Goal: Information Seeking & Learning: Check status

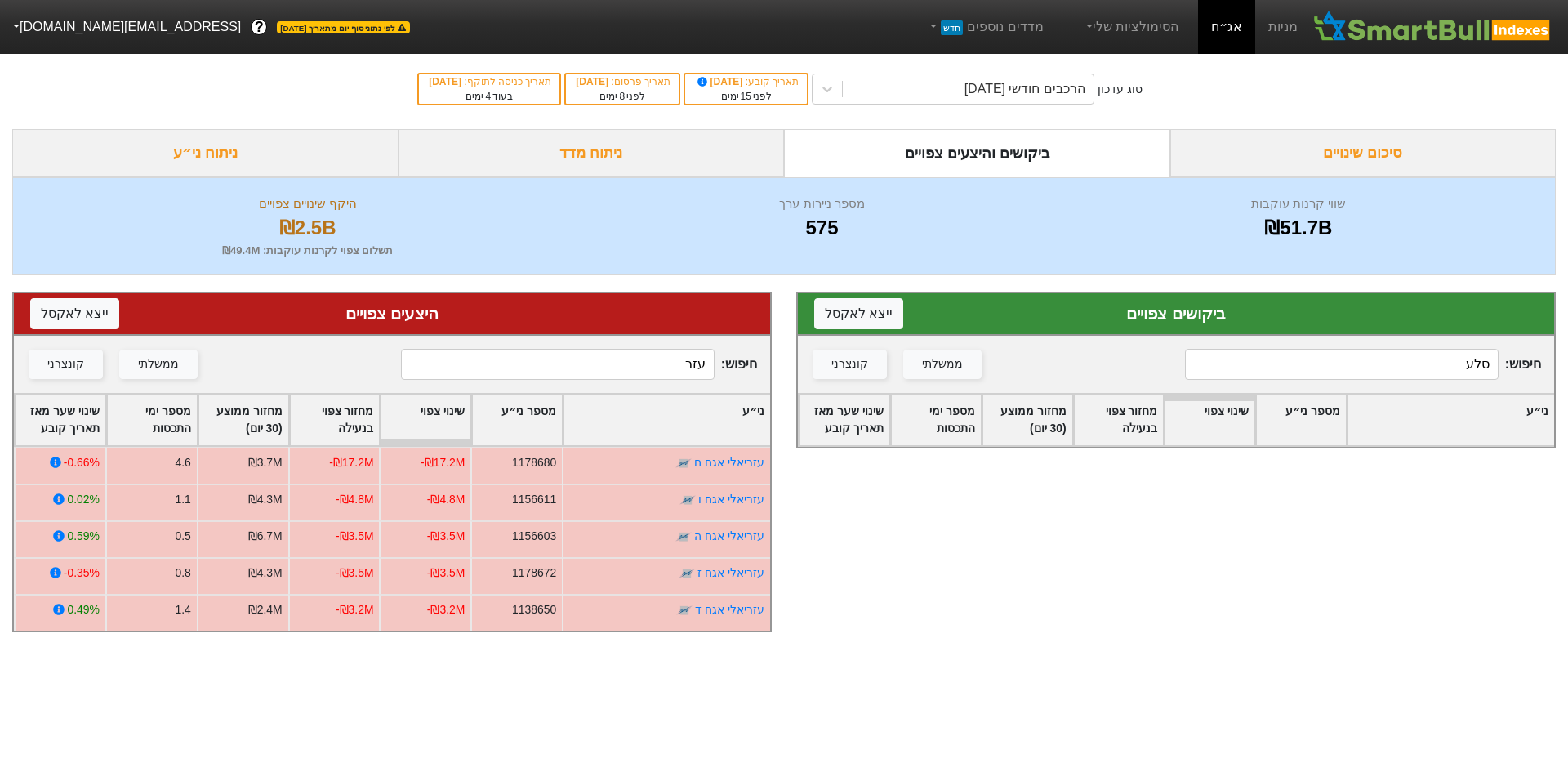
click at [1372, 365] on input "סלע" at bounding box center [1341, 364] width 313 height 31
click at [1376, 364] on input "cze" at bounding box center [1341, 364] width 313 height 31
click at [1430, 366] on input "cze" at bounding box center [1341, 364] width 313 height 31
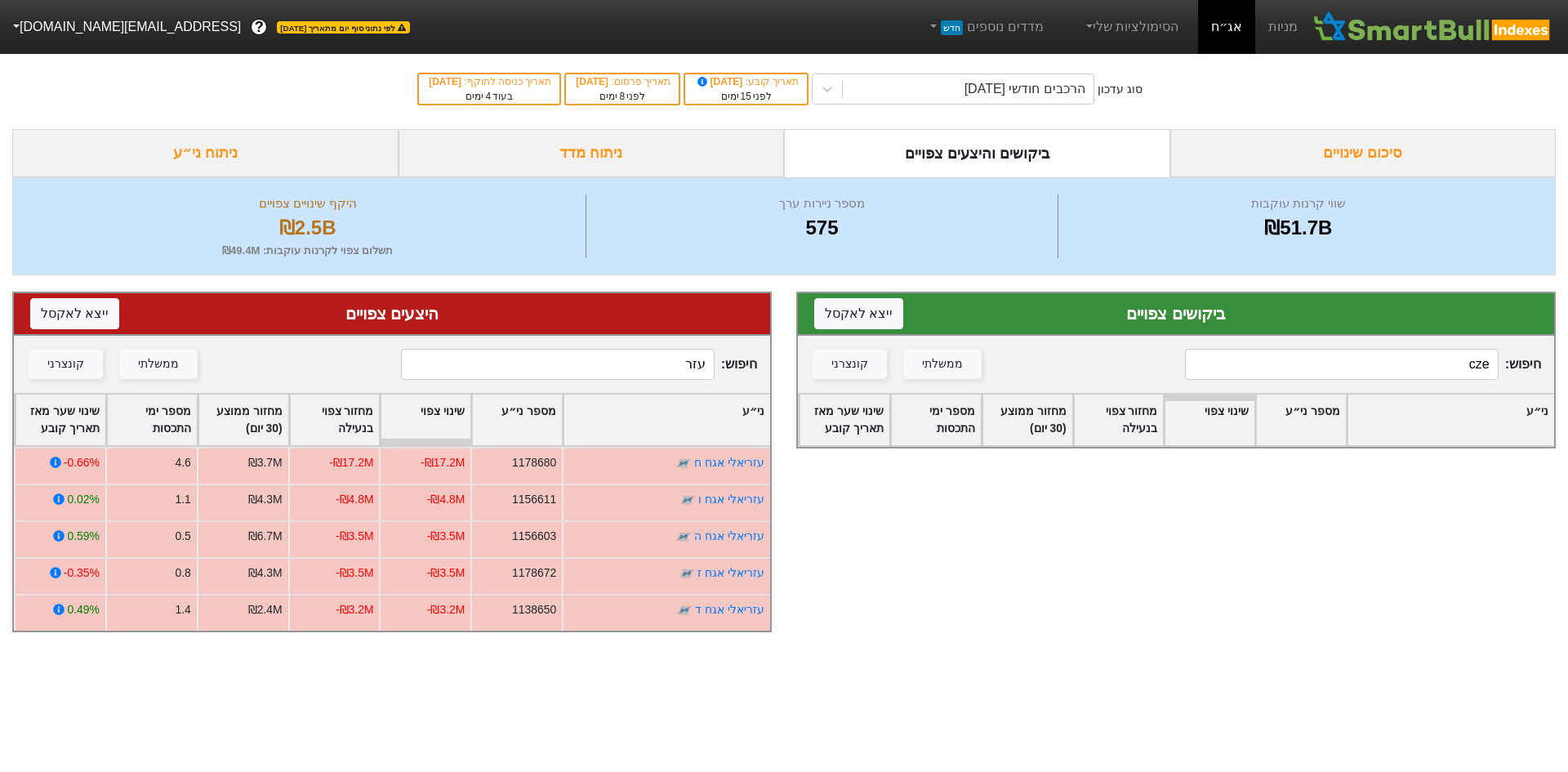
click at [1430, 366] on input "cze" at bounding box center [1341, 364] width 313 height 31
type input "בזק"
drag, startPoint x: 680, startPoint y: 363, endPoint x: 888, endPoint y: 362, distance: 208.0
click at [883, 362] on div "ביקושים צפויים ייצא ל אקסל חיפוש : בזק ממשלתי קונצרני ני״ע מספר ני״ע שינוי צפוי…" at bounding box center [784, 461] width 1568 height 373
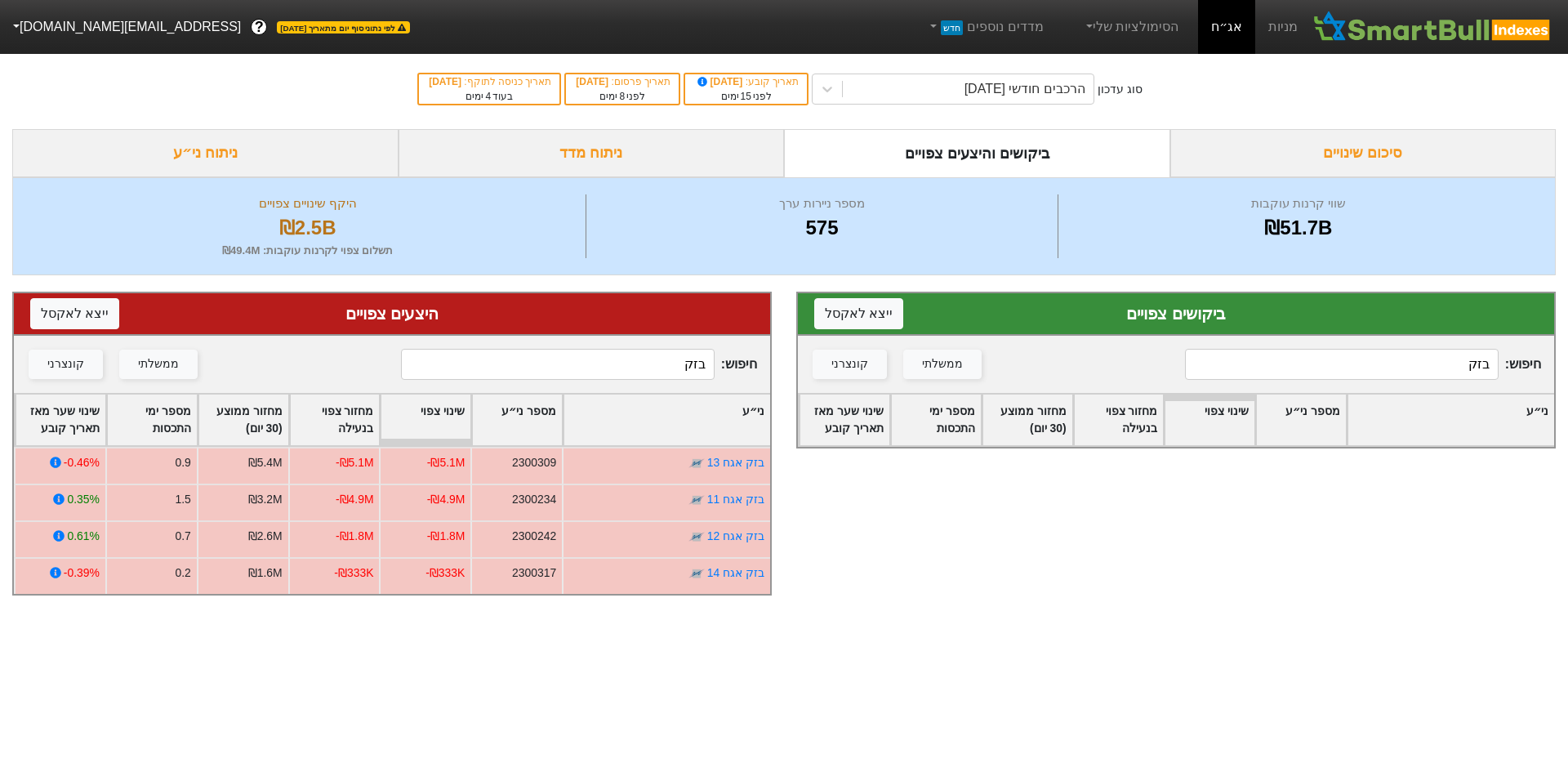
type input "בזק"
click at [1079, 85] on div "הרכבים חודשי [DATE]" at bounding box center [1025, 89] width 121 height 20
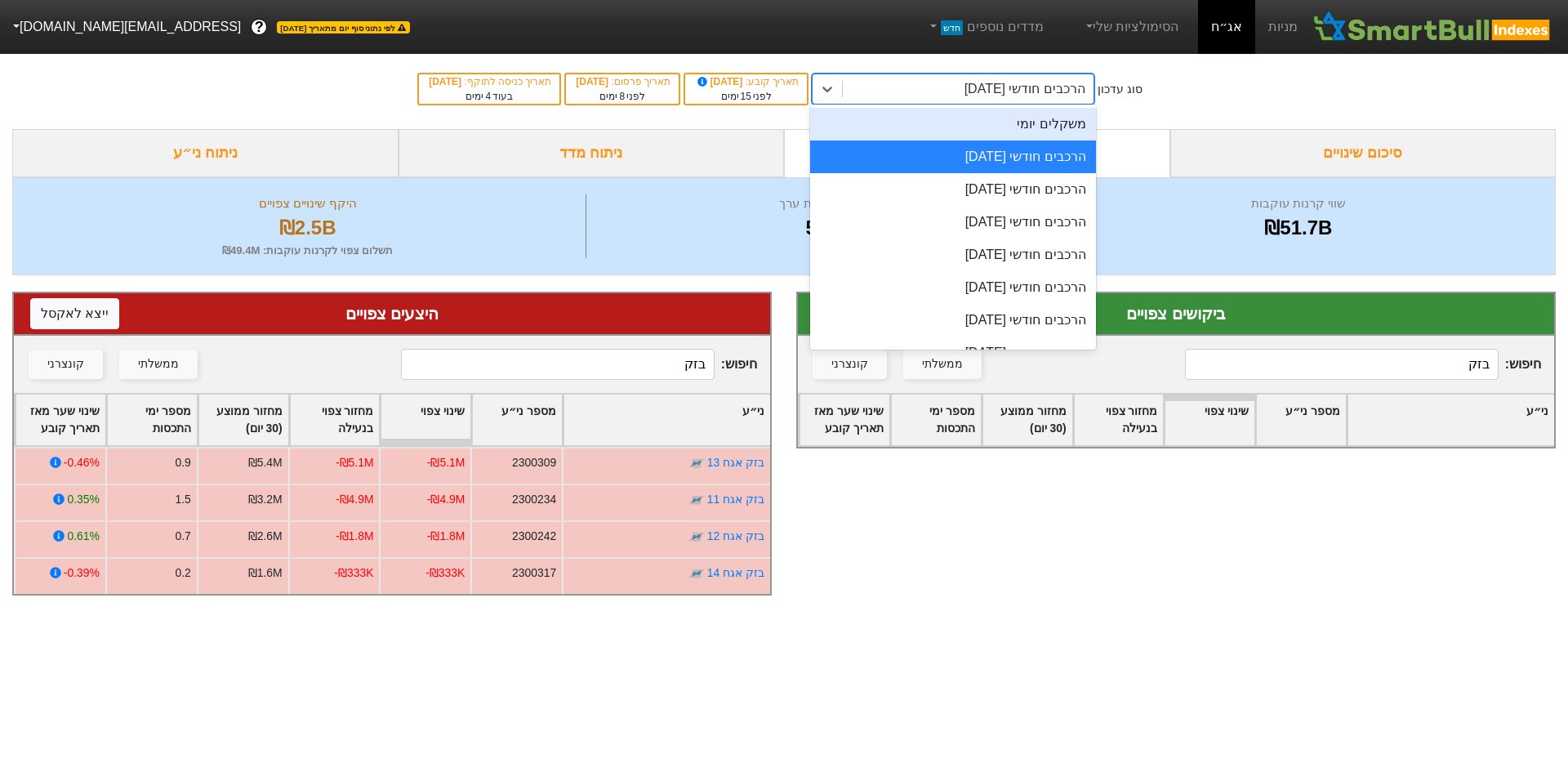
click at [1057, 126] on div "משקלים יומי" at bounding box center [952, 124] width 286 height 33
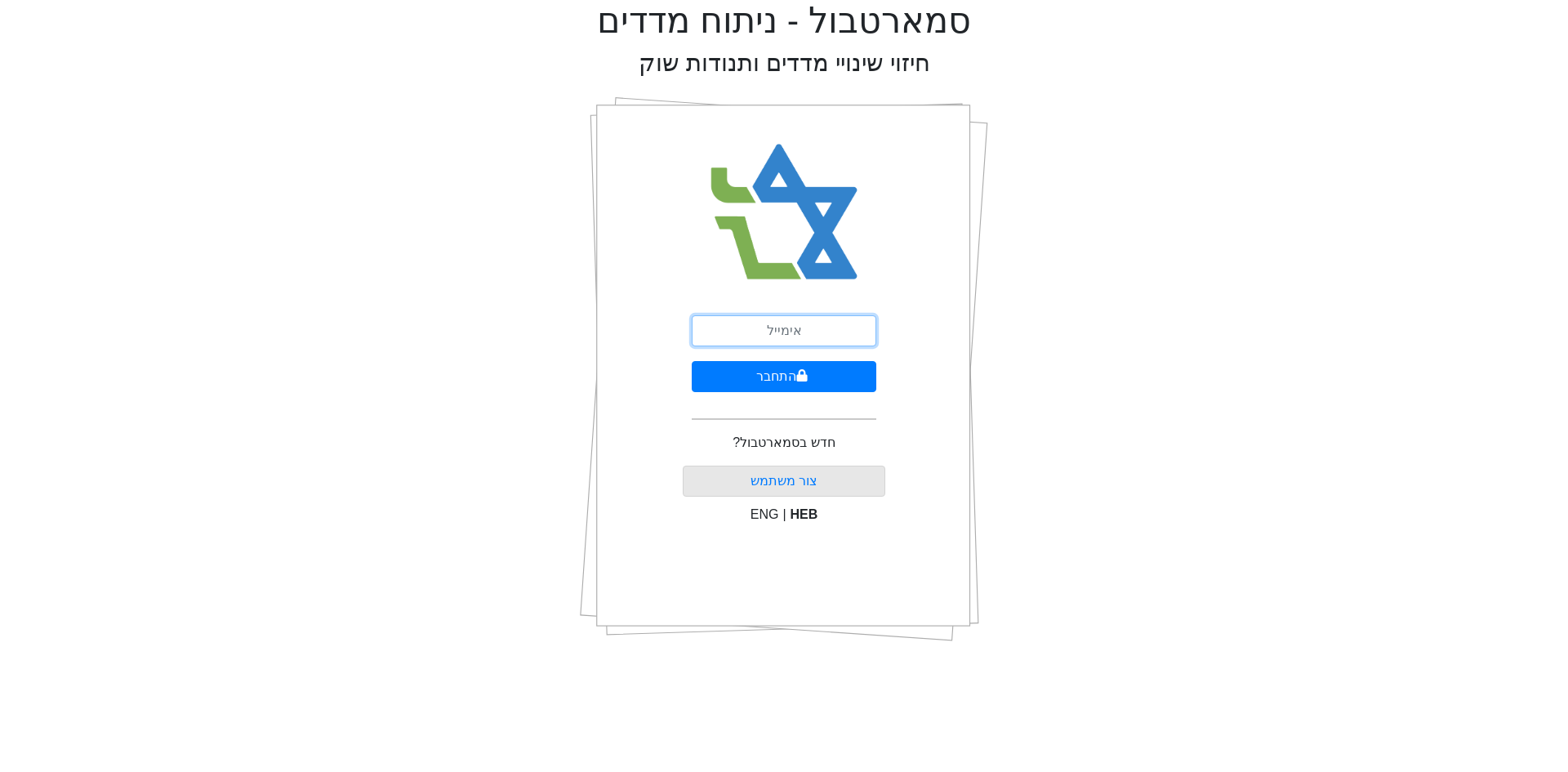
click at [837, 323] on input "email" at bounding box center [783, 330] width 184 height 31
click at [834, 328] on input "email" at bounding box center [783, 330] width 184 height 31
type input "ש"
type input "[EMAIL_ADDRESS][DOMAIN_NAME]"
click at [691, 362] on button "התחבר" at bounding box center [783, 377] width 184 height 31
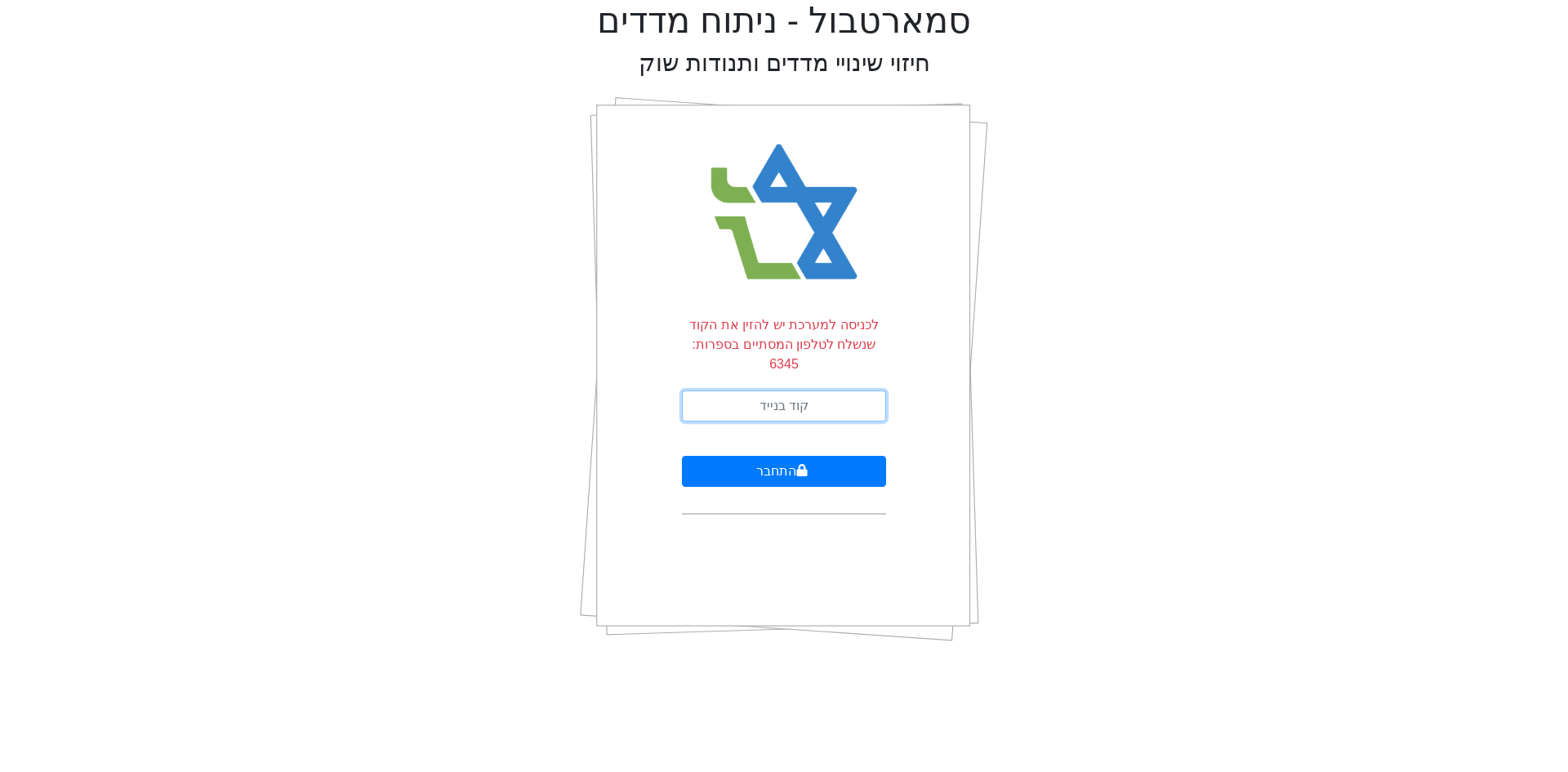
click at [779, 391] on input "text" at bounding box center [783, 406] width 204 height 31
type input "971227"
click at [682, 456] on button "התחבר" at bounding box center [783, 471] width 204 height 31
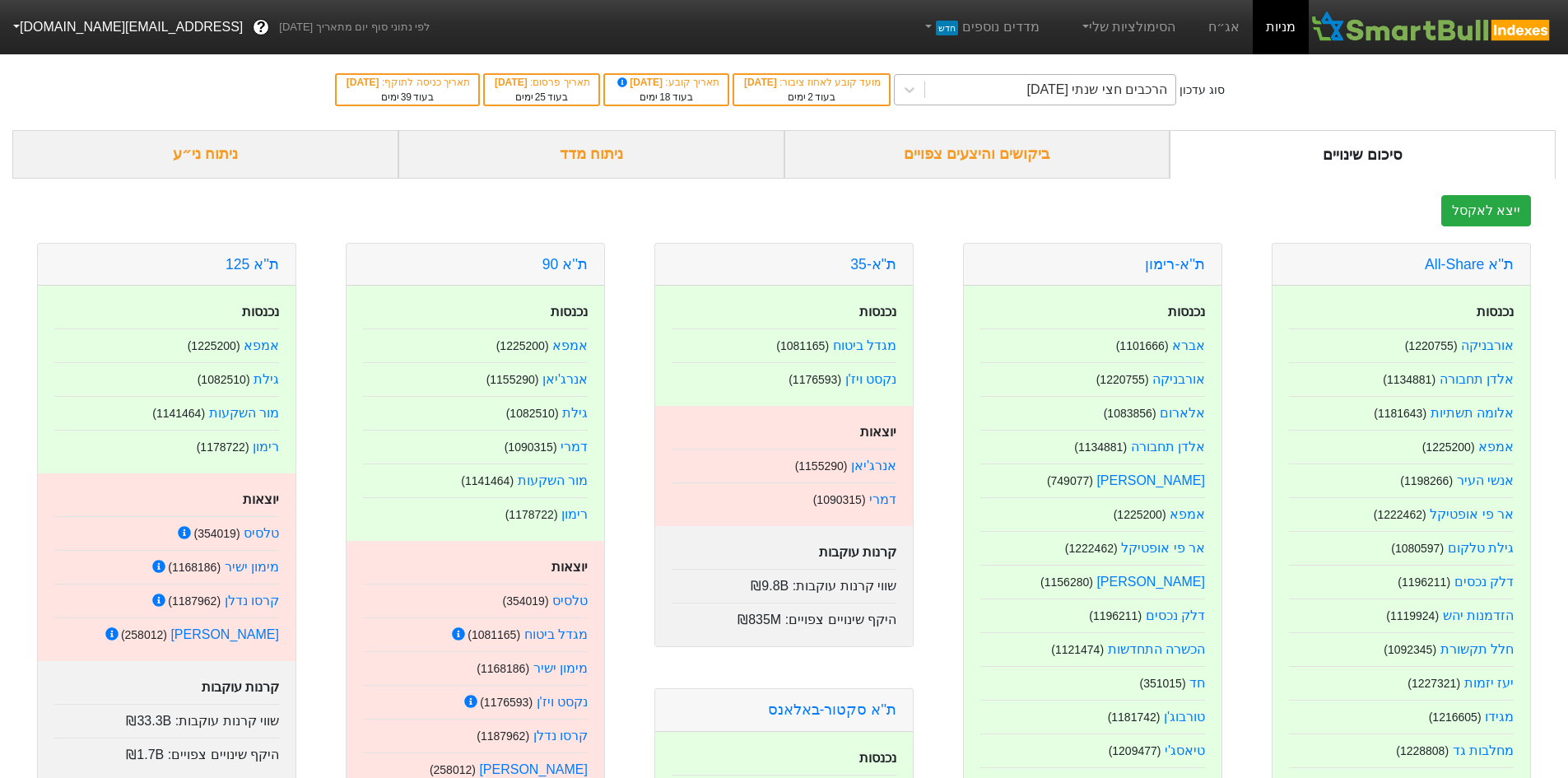
click at [1000, 83] on div "הרכבים חצי שנתי [DATE]" at bounding box center [1050, 89] width 250 height 30
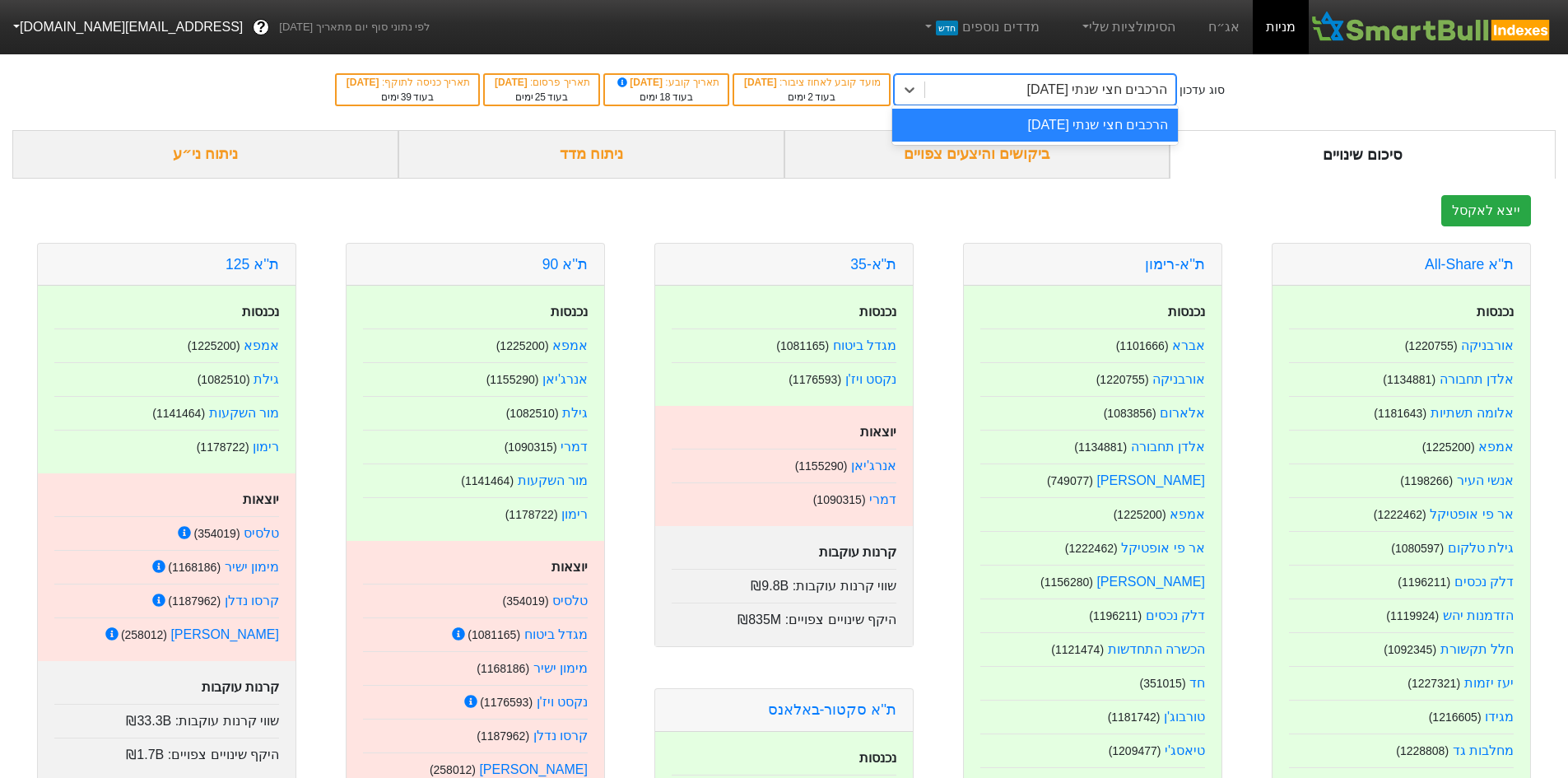
click at [1038, 72] on div "סוג עדכון option הרכבים חצי שנתי [DATE] focused, 1 of 1. 1 result available. Us…" at bounding box center [784, 90] width 1568 height 81
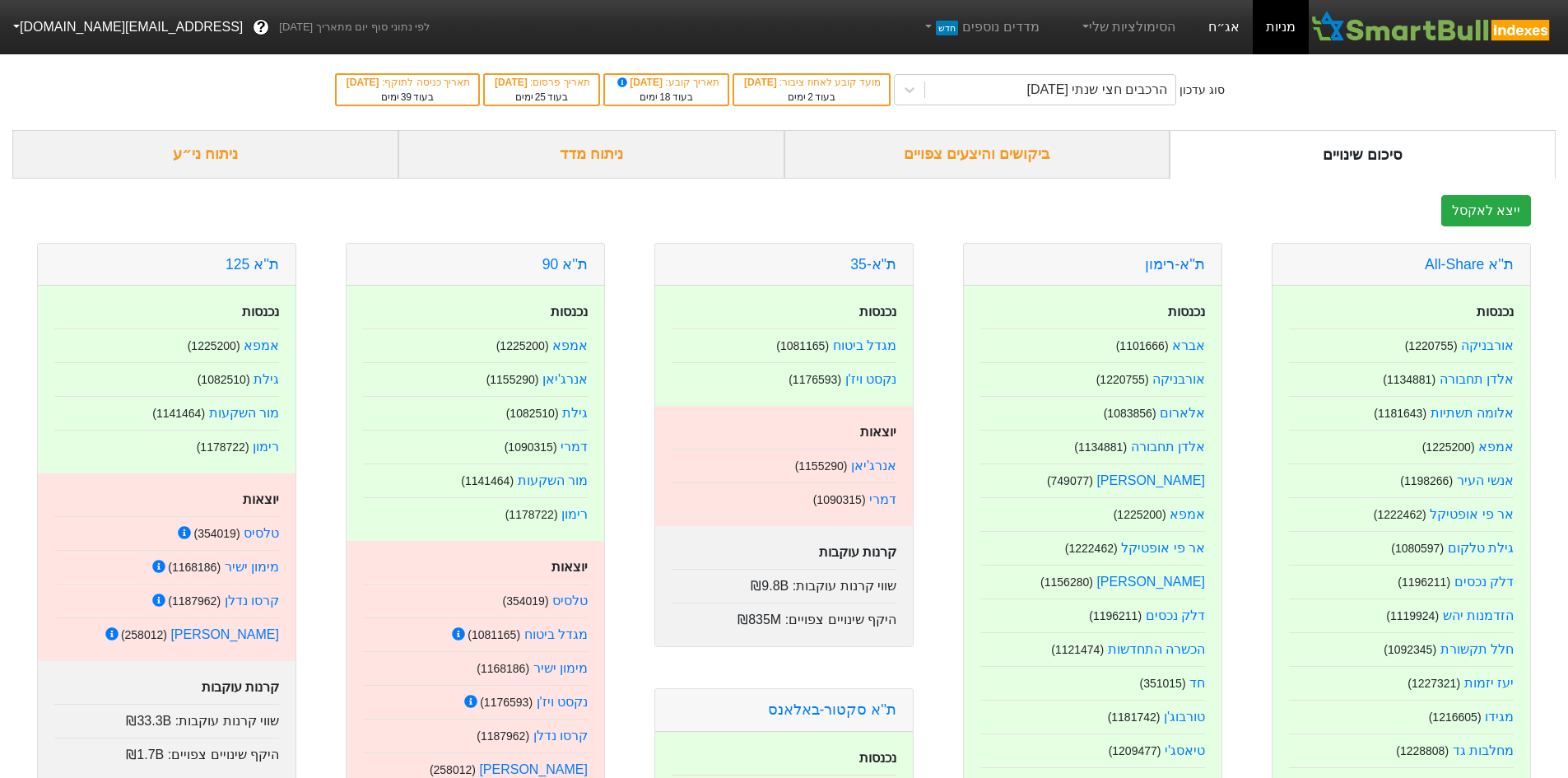
click at [1233, 15] on link "אג״ח" at bounding box center [1224, 27] width 57 height 55
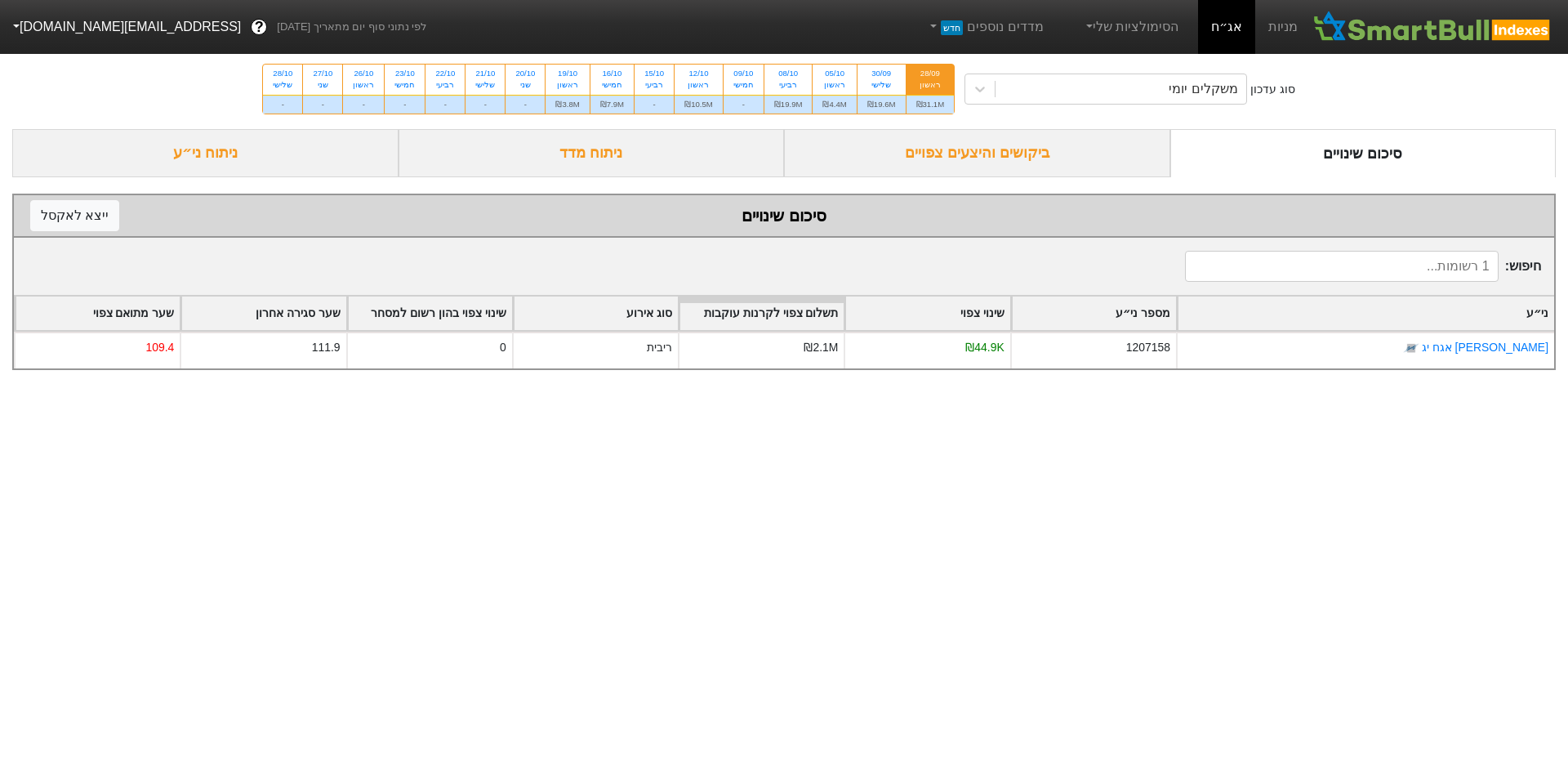
click at [1095, 175] on div "ביקושים והיצעים צפויים" at bounding box center [977, 153] width 386 height 48
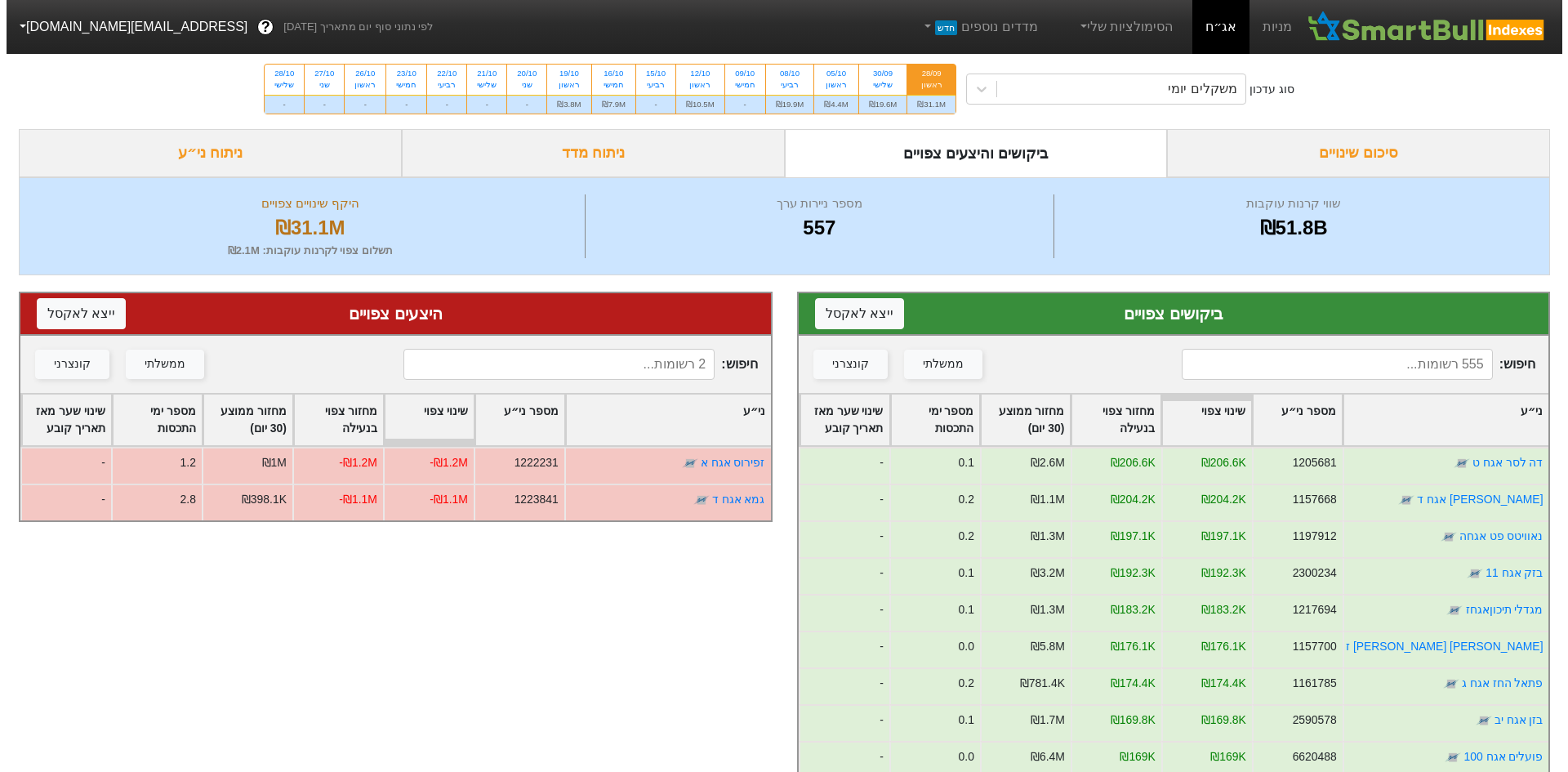
scroll to position [980, 0]
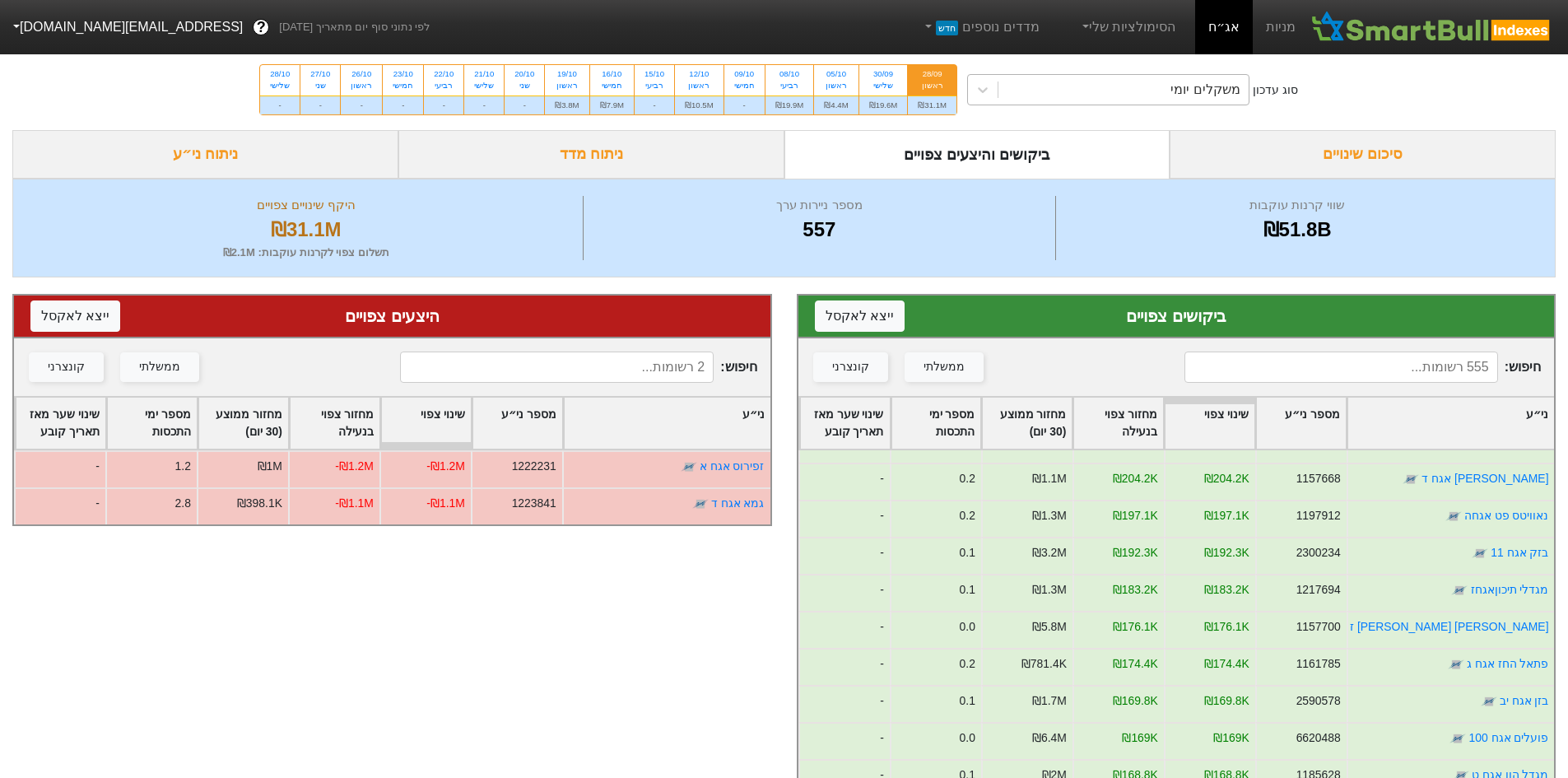
click at [1215, 94] on div "משקלים יומי" at bounding box center [1205, 90] width 69 height 20
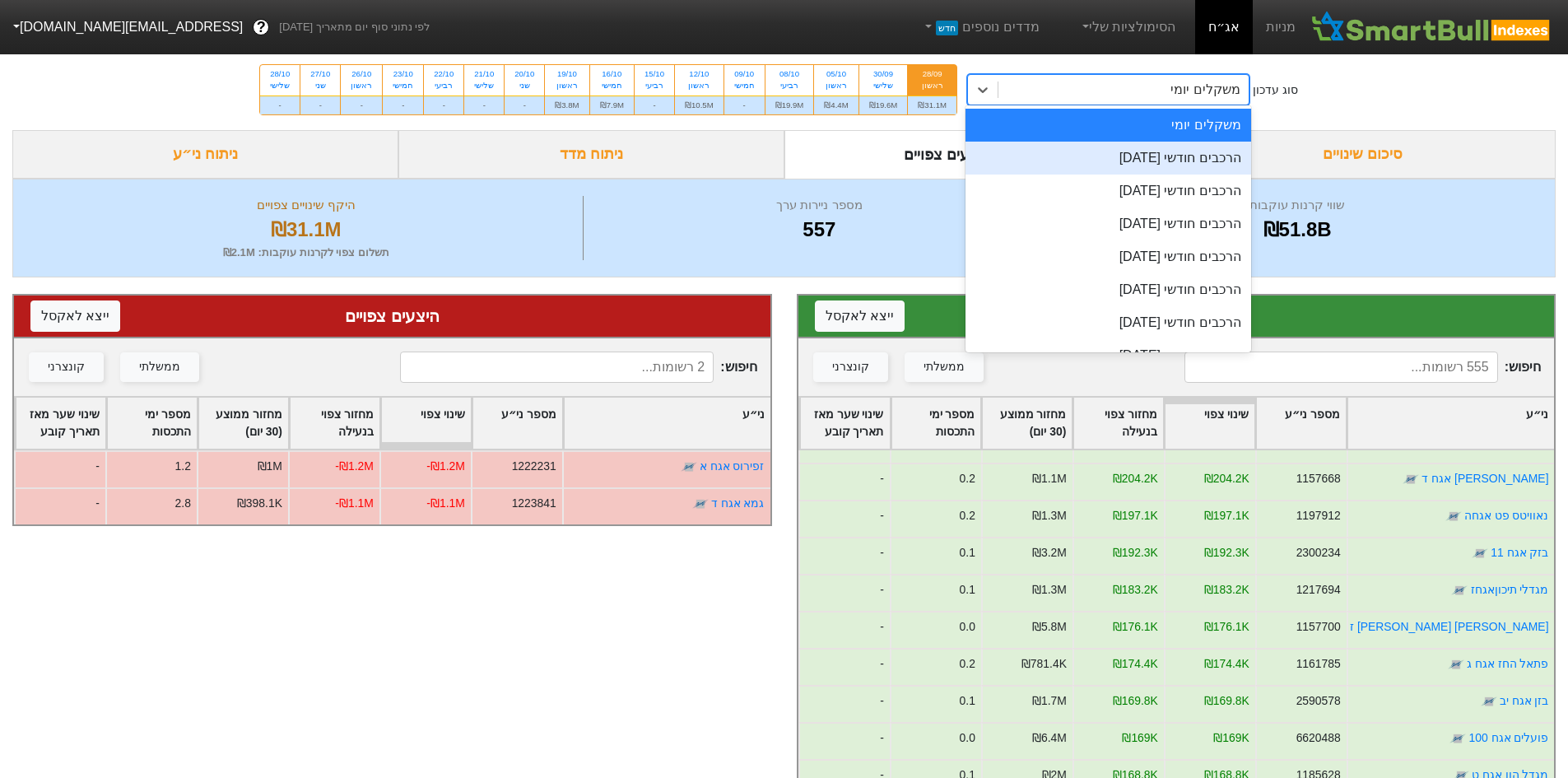
click at [1203, 157] on div "הרכבים חודשי [DATE]" at bounding box center [1108, 158] width 285 height 33
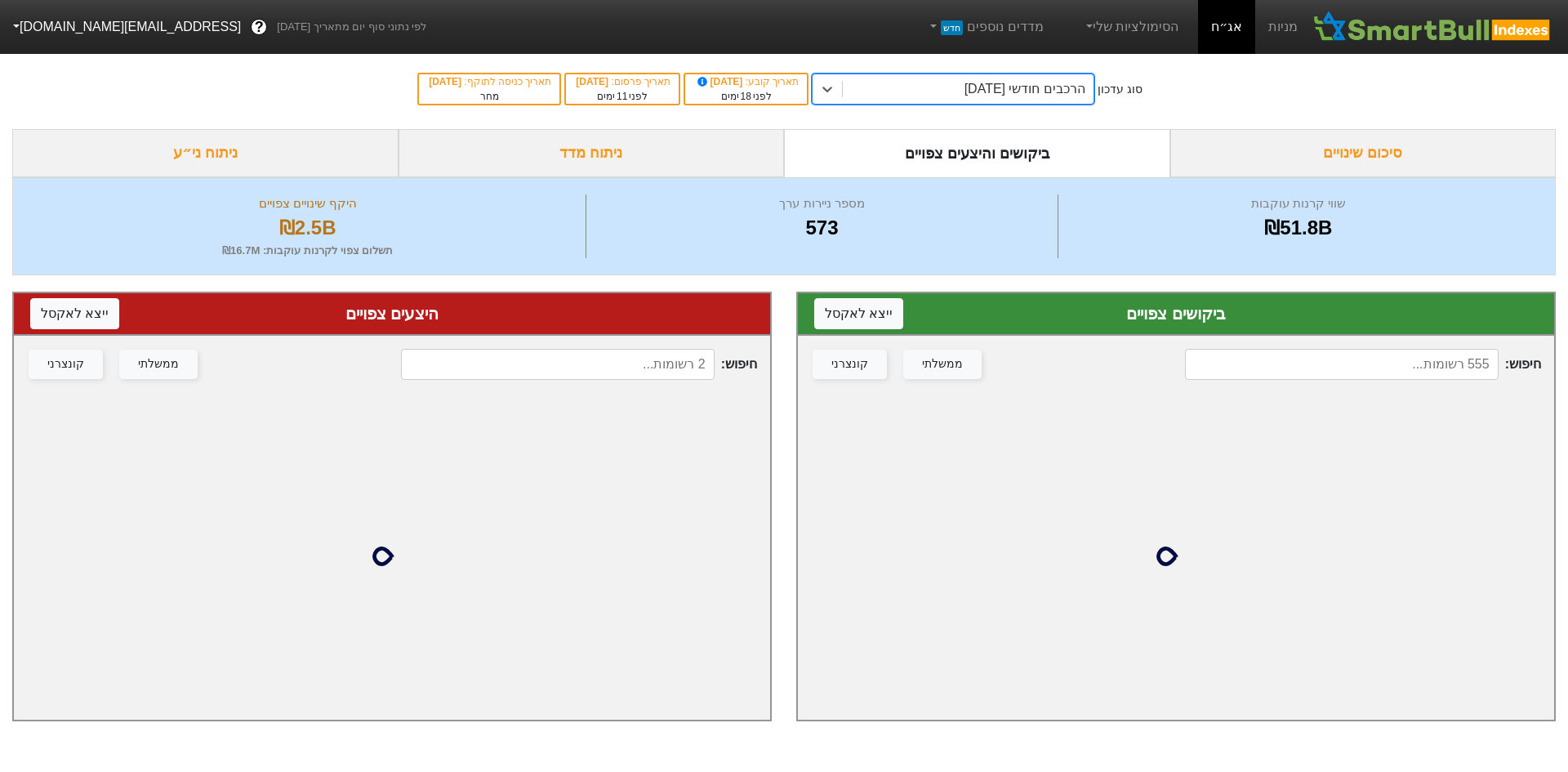
click at [1410, 379] on input at bounding box center [1341, 364] width 313 height 31
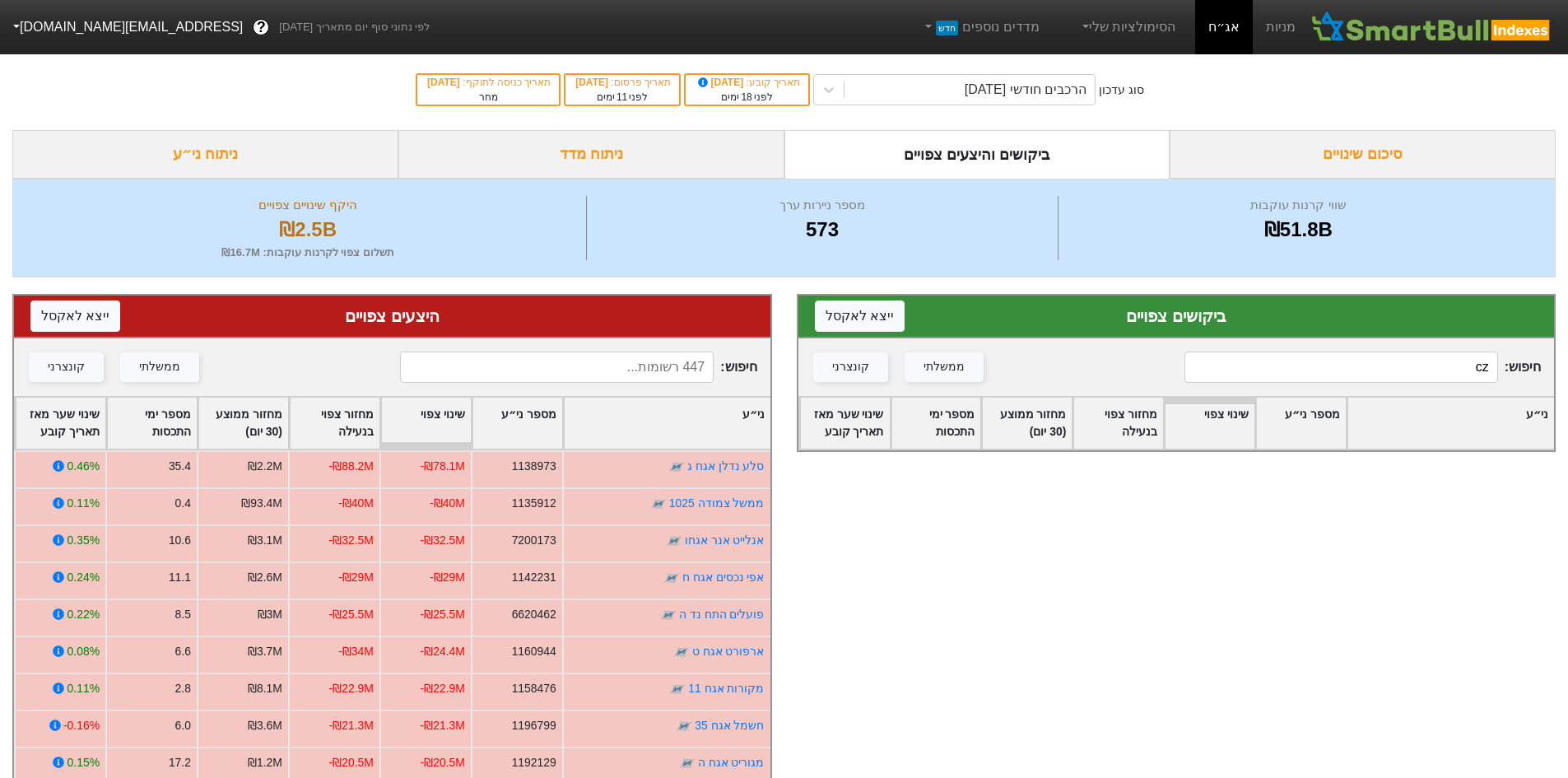
click at [1405, 383] on input "cz" at bounding box center [1341, 367] width 314 height 31
type input "בזק"
click at [573, 363] on input at bounding box center [557, 367] width 314 height 31
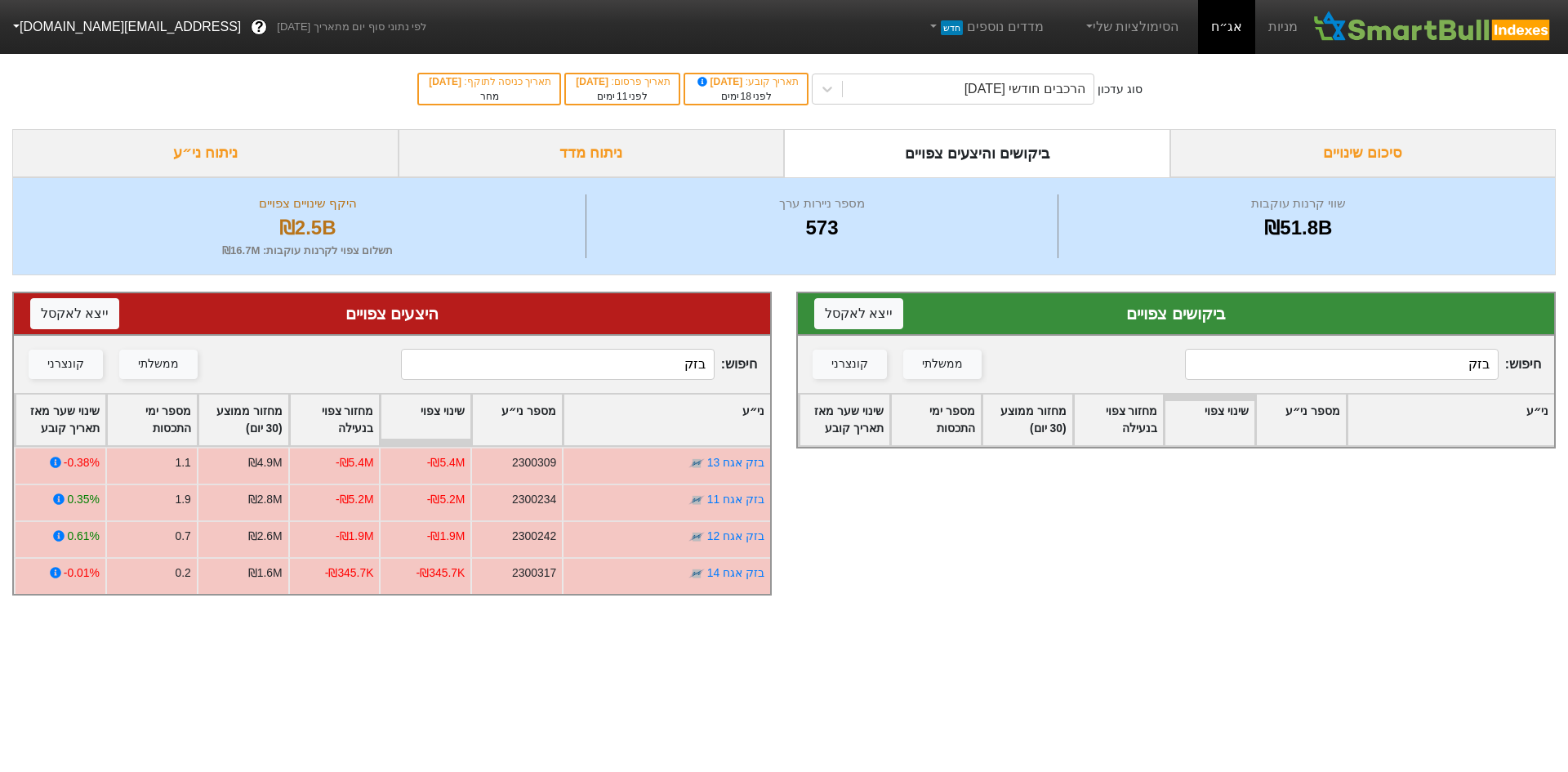
type input "בזק"
